Goal: Information Seeking & Learning: Understand process/instructions

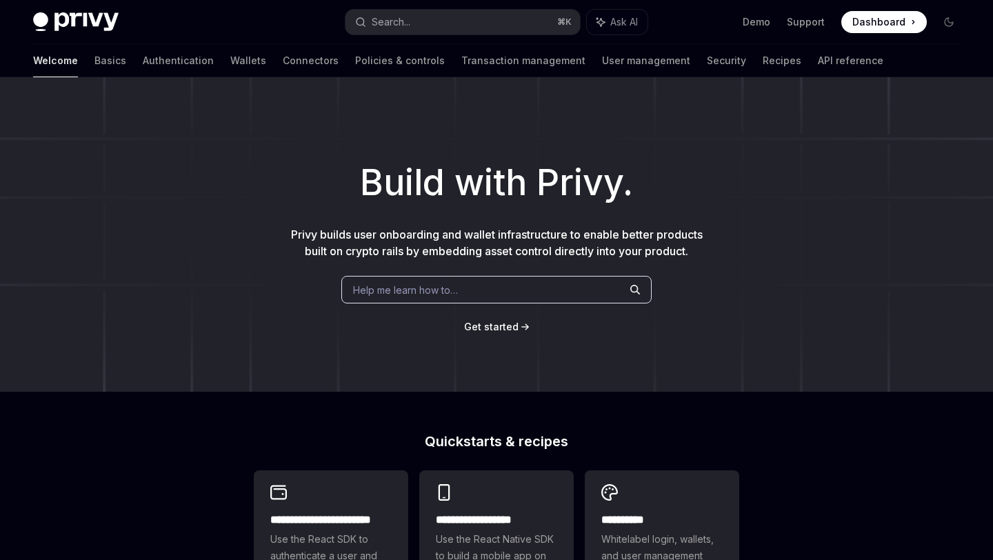
click at [483, 321] on span "Get started" at bounding box center [491, 327] width 54 height 12
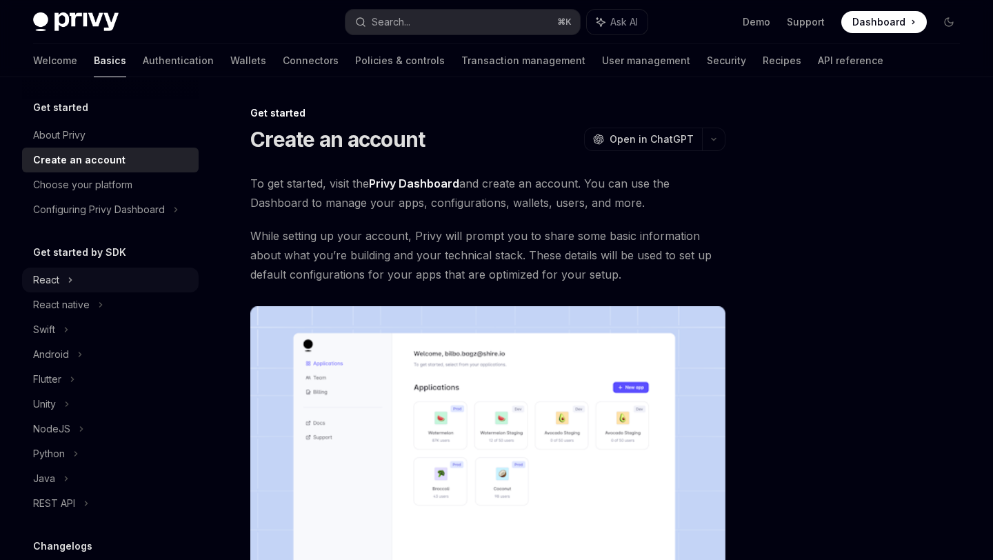
click at [57, 272] on div "React" at bounding box center [46, 280] width 26 height 17
type textarea "*"
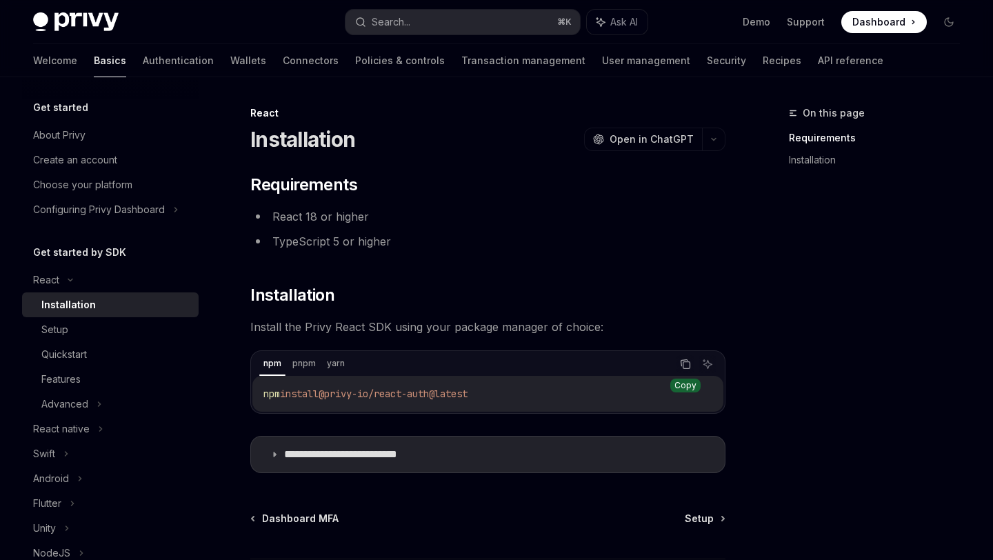
click at [684, 360] on icon "Copy the contents from the code block" at bounding box center [684, 363] width 7 height 6
